Goal: Task Accomplishment & Management: Manage account settings

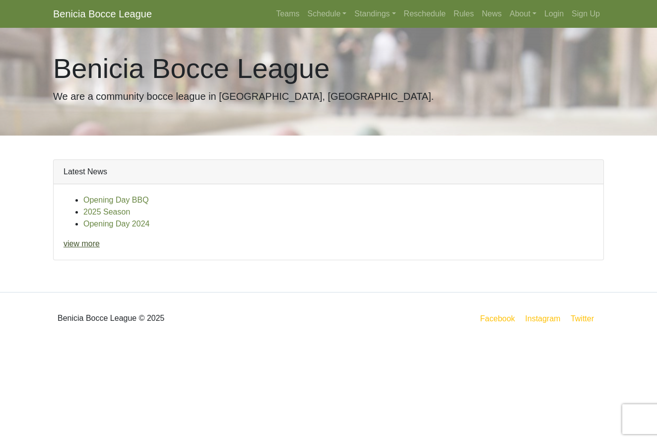
click at [87, 245] on link "view more" at bounding box center [82, 243] width 36 height 8
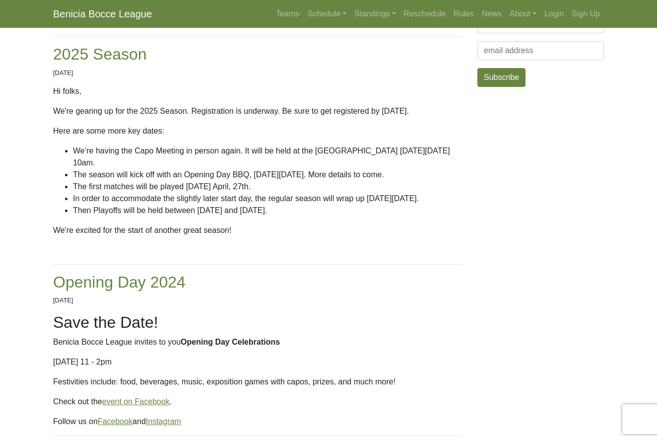
scroll to position [173, 0]
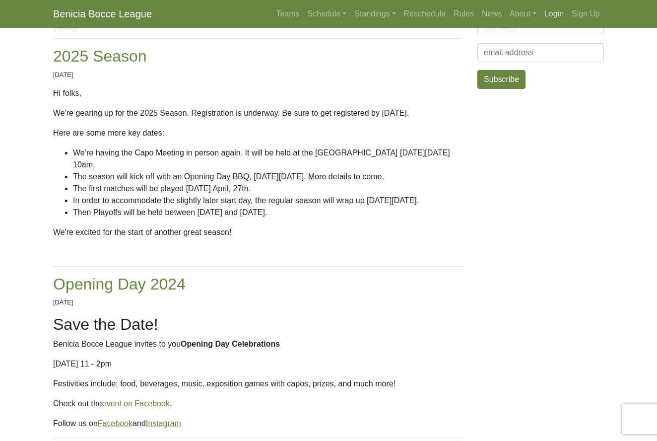
click at [555, 13] on link "Login" at bounding box center [554, 14] width 27 height 20
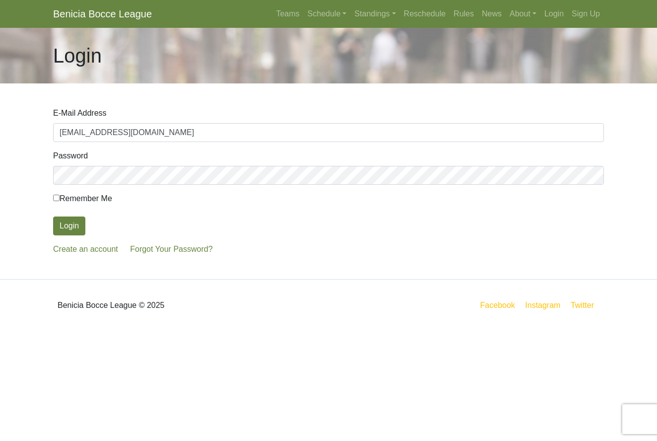
type input "[EMAIL_ADDRESS][DOMAIN_NAME]"
click at [77, 229] on button "Login" at bounding box center [69, 225] width 32 height 19
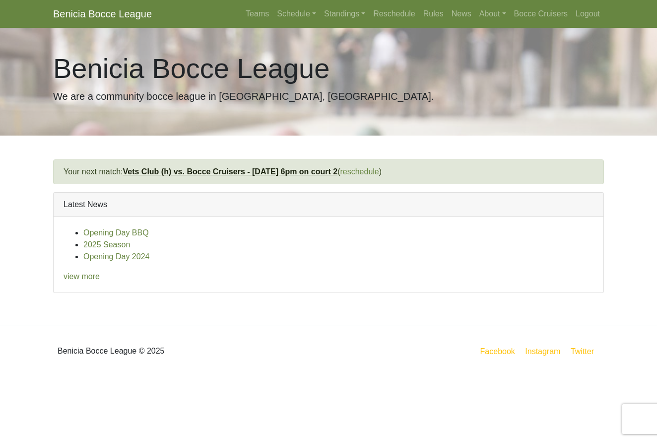
click at [240, 173] on link "Vets Club (h) vs. Bocce Cruisers - [DATE] 6pm on court 2" at bounding box center [230, 171] width 215 height 8
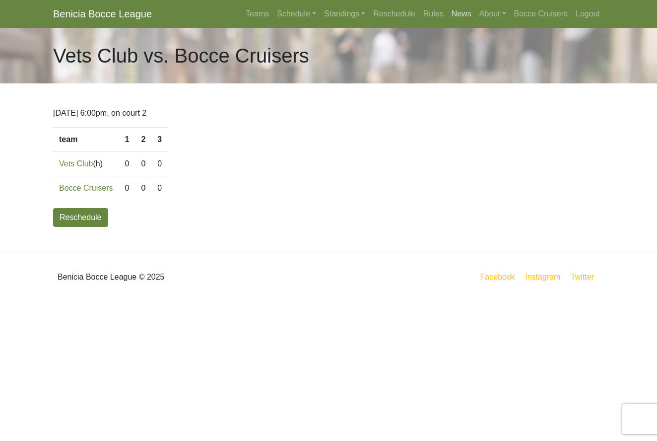
scroll to position [0, 0]
click at [456, 13] on link "News" at bounding box center [462, 14] width 28 height 20
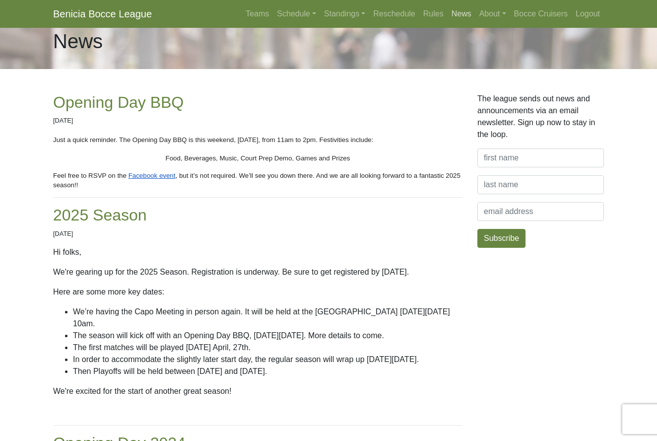
scroll to position [17, 0]
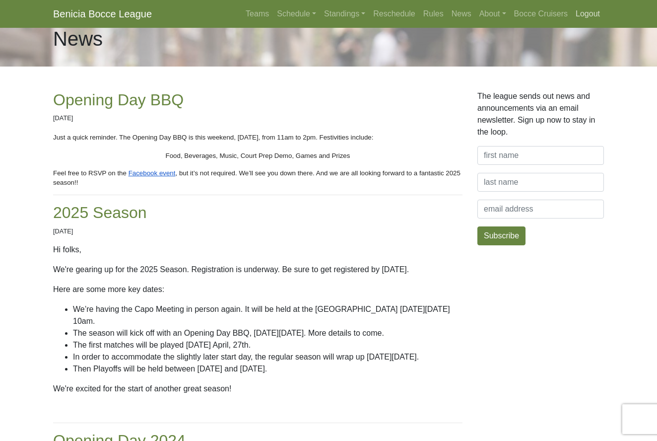
click at [591, 14] on link "Logout" at bounding box center [588, 14] width 32 height 20
